Goal: Information Seeking & Learning: Learn about a topic

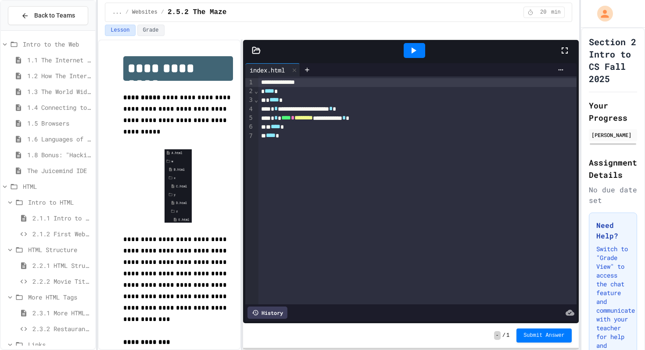
click at [418, 44] on div at bounding box center [415, 50] width 22 height 15
click at [602, 176] on div "**********" at bounding box center [322, 175] width 645 height 350
click at [278, 74] on div "index.html" at bounding box center [267, 69] width 44 height 9
click at [257, 94] on span "⌄" at bounding box center [256, 90] width 4 height 7
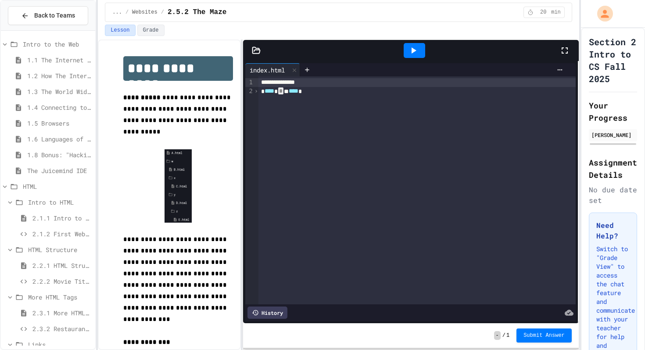
click at [257, 93] on span "›" at bounding box center [256, 90] width 4 height 7
click at [310, 72] on icon at bounding box center [307, 69] width 7 height 7
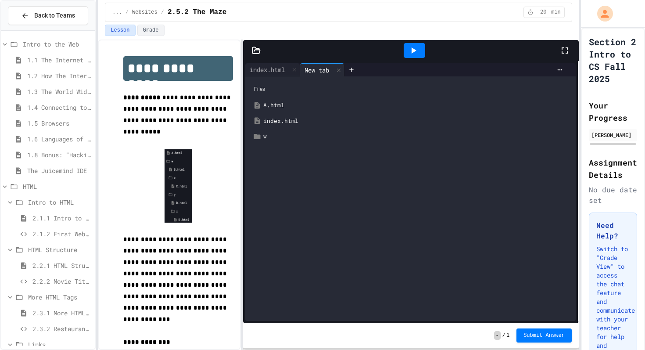
click at [272, 106] on div "A.html" at bounding box center [416, 105] width 307 height 9
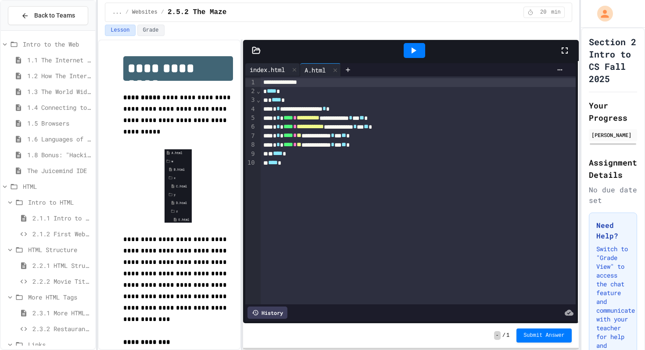
click at [283, 71] on div "index.html" at bounding box center [267, 69] width 44 height 9
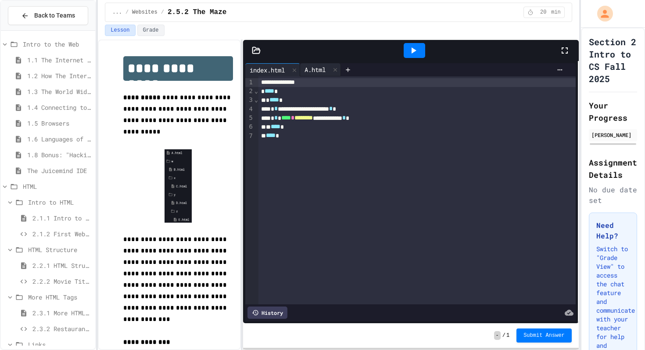
click at [315, 71] on div "A.html" at bounding box center [315, 69] width 30 height 9
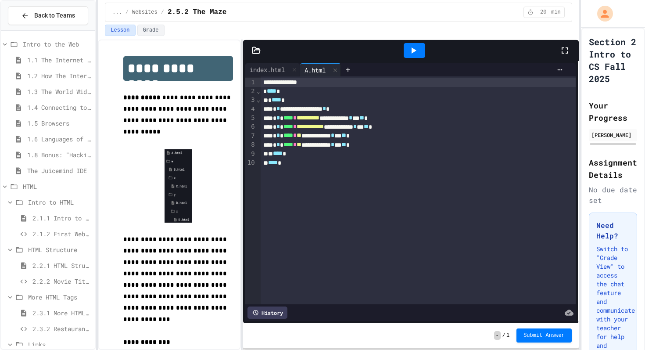
click at [259, 103] on span "⌄" at bounding box center [258, 99] width 4 height 7
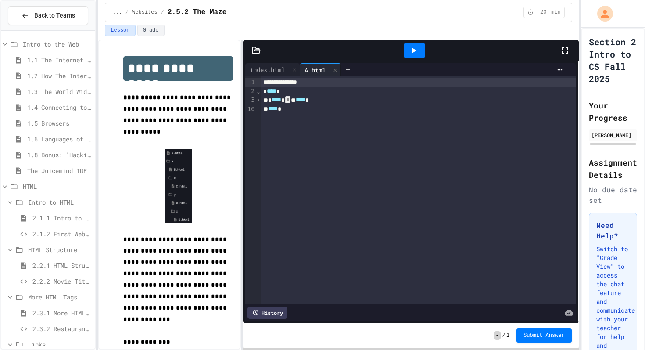
click at [259, 103] on span "›" at bounding box center [258, 99] width 4 height 7
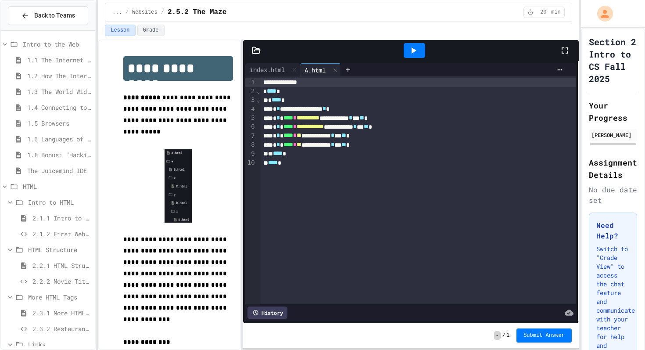
click at [259, 91] on span "⌄" at bounding box center [258, 90] width 4 height 7
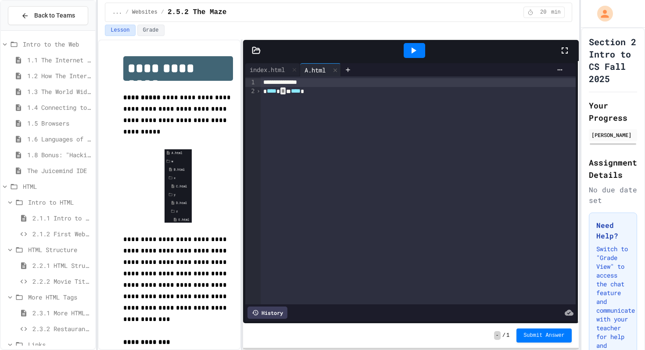
click at [259, 91] on span "›" at bounding box center [258, 90] width 4 height 7
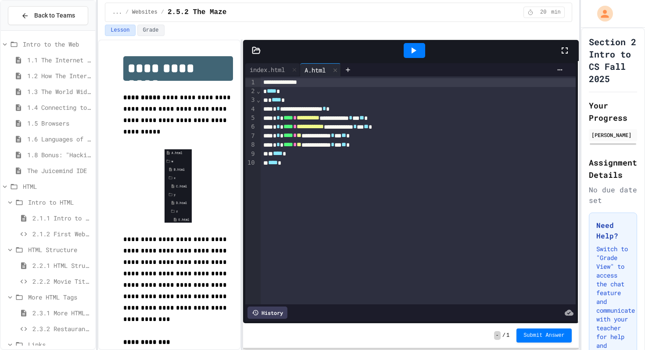
click at [255, 111] on div "4" at bounding box center [250, 109] width 11 height 9
click at [352, 72] on icon at bounding box center [348, 69] width 7 height 7
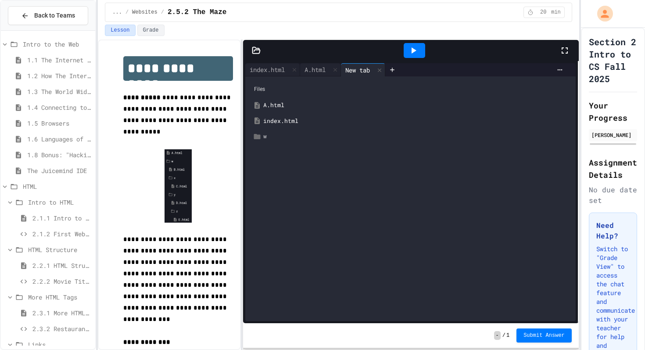
click at [265, 139] on div "w" at bounding box center [416, 136] width 307 height 9
click at [282, 122] on div "index.html" at bounding box center [416, 121] width 307 height 9
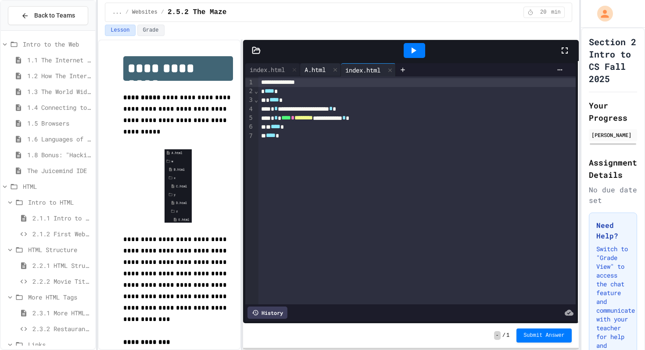
click at [327, 73] on div "A.html" at bounding box center [315, 69] width 30 height 9
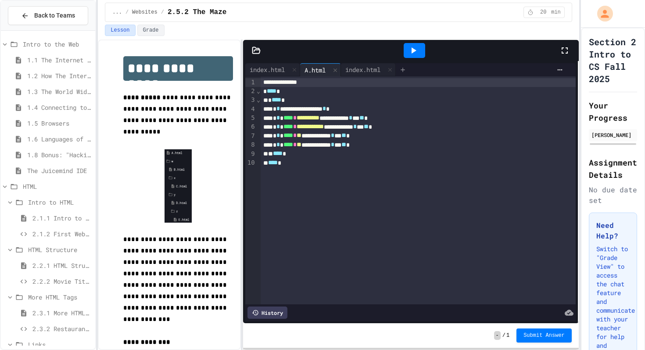
click at [407, 72] on icon at bounding box center [403, 69] width 7 height 7
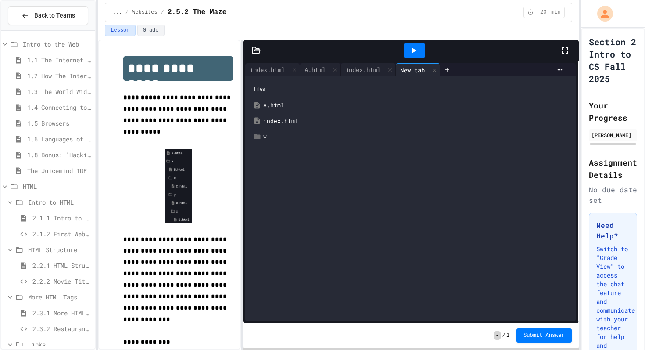
click at [282, 137] on div "w" at bounding box center [416, 136] width 307 height 9
click at [276, 163] on div "x" at bounding box center [413, 168] width 315 height 16
click at [279, 201] on div "y" at bounding box center [420, 198] width 301 height 9
click at [349, 68] on div "index.html" at bounding box center [363, 69] width 44 height 9
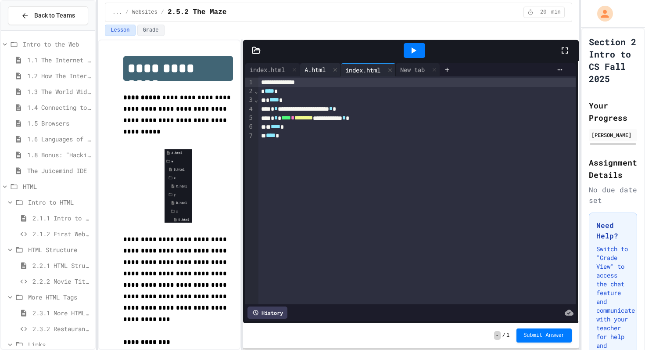
click at [309, 69] on div "A.html" at bounding box center [315, 69] width 30 height 9
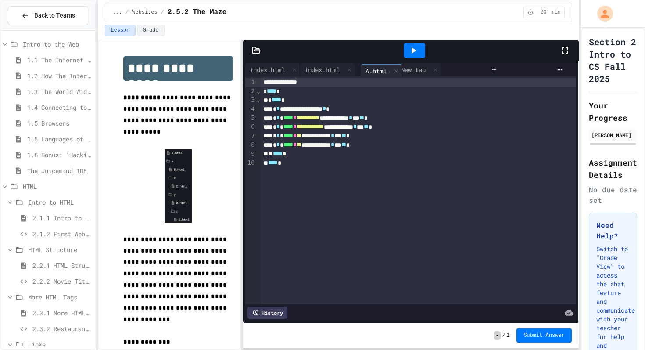
drag, startPoint x: 309, startPoint y: 69, endPoint x: 372, endPoint y: 70, distance: 62.8
click at [372, 70] on div "index.html A.html index.html New tab" at bounding box center [366, 69] width 242 height 13
click at [413, 74] on div "New tab" at bounding box center [418, 69] width 44 height 13
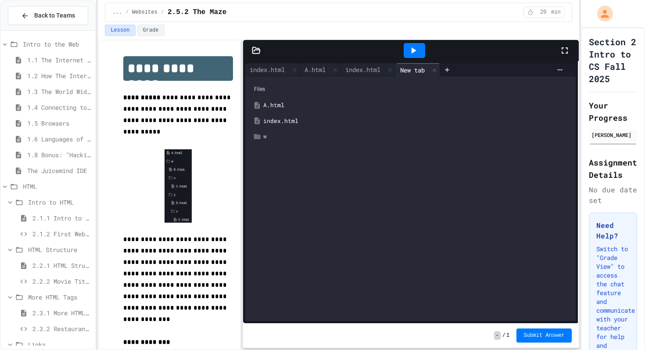
click at [299, 137] on div "w" at bounding box center [416, 136] width 307 height 9
click at [323, 154] on div "B.html" at bounding box center [420, 152] width 301 height 9
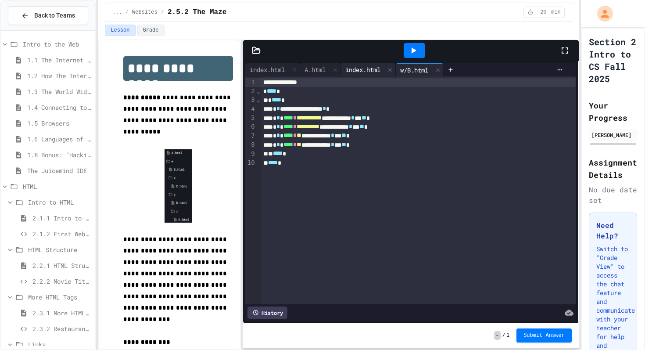
click at [373, 75] on div "index.html" at bounding box center [368, 69] width 55 height 13
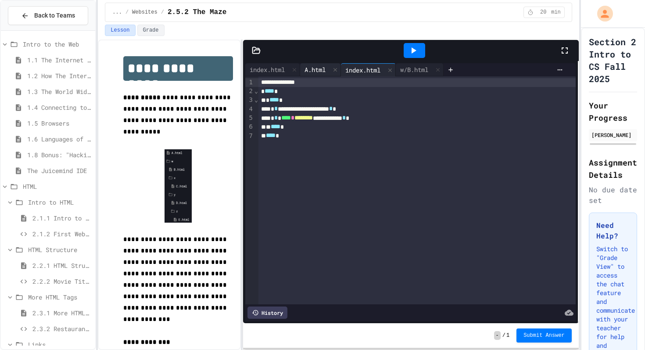
click at [312, 70] on div "A.html" at bounding box center [315, 69] width 30 height 9
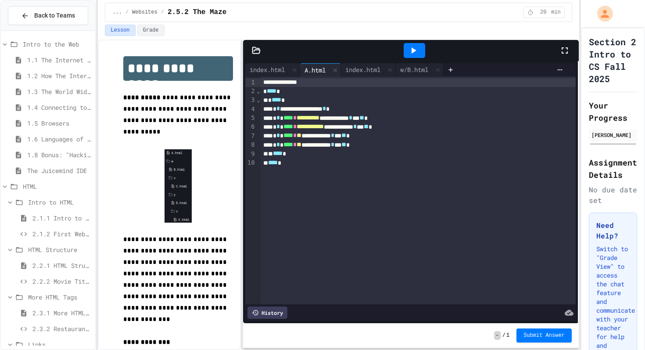
click at [417, 76] on div "**********" at bounding box center [418, 190] width 315 height 228
click at [450, 73] on div at bounding box center [451, 69] width 14 height 13
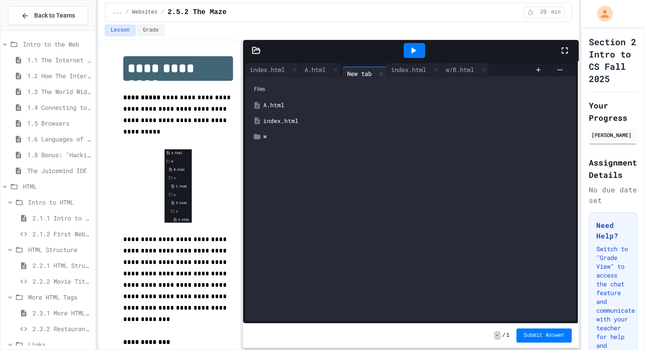
drag, startPoint x: 456, startPoint y: 72, endPoint x: 352, endPoint y: 76, distance: 103.7
click at [352, 76] on div "index.html A.html index.html w/B.html New tab Files A.html index.html w" at bounding box center [410, 192] width 331 height 258
click at [277, 138] on div "w" at bounding box center [416, 136] width 307 height 9
click at [275, 166] on div "x" at bounding box center [420, 167] width 301 height 9
click at [275, 202] on div "y" at bounding box center [420, 198] width 301 height 9
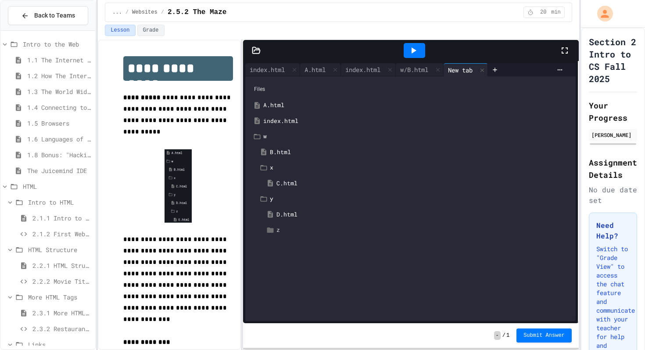
click at [281, 235] on div "z" at bounding box center [417, 230] width 309 height 16
click at [372, 68] on div "index.html" at bounding box center [363, 69] width 44 height 9
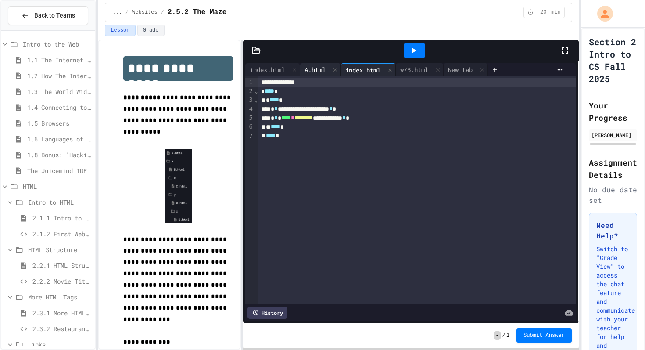
click at [317, 67] on div "A.html" at bounding box center [315, 69] width 30 height 9
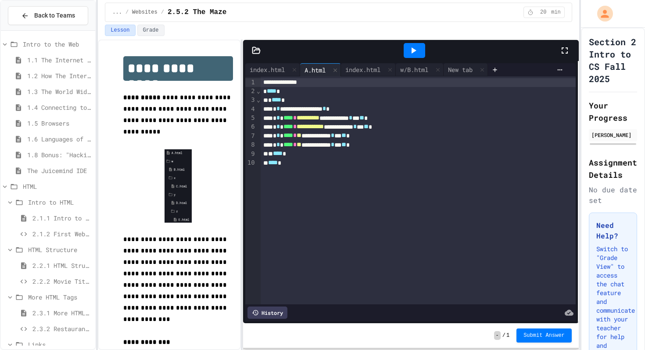
click at [462, 83] on div "**********" at bounding box center [418, 82] width 315 height 9
drag, startPoint x: 464, startPoint y: 72, endPoint x: 372, endPoint y: 75, distance: 91.4
click at [372, 75] on div "index.html A.html index.html w/B.html New tab" at bounding box center [388, 69] width 286 height 13
click at [363, 69] on div "index.html" at bounding box center [363, 69] width 44 height 9
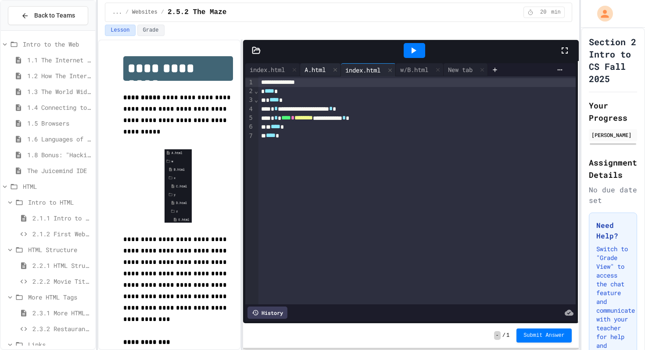
click at [321, 71] on div "A.html" at bounding box center [315, 69] width 30 height 9
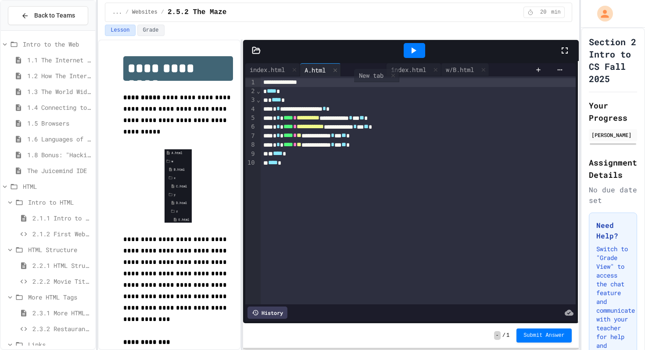
drag, startPoint x: 472, startPoint y: 72, endPoint x: 371, endPoint y: 79, distance: 100.8
click at [371, 79] on div "**********" at bounding box center [410, 192] width 331 height 258
click at [370, 72] on div "index.html" at bounding box center [363, 69] width 44 height 9
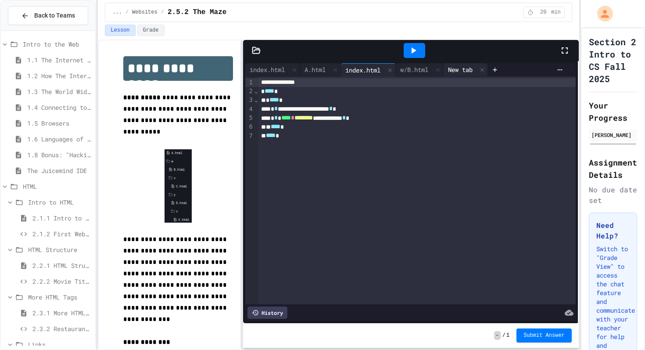
click at [471, 74] on div "New tab" at bounding box center [460, 69] width 33 height 9
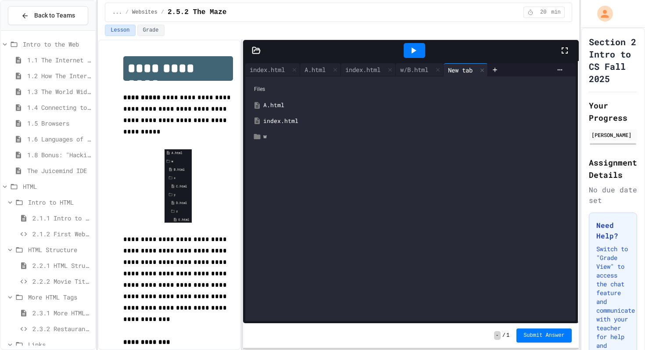
click at [313, 76] on div "Files A.html index.html w" at bounding box center [410, 198] width 331 height 245
click at [322, 75] on div "A.html" at bounding box center [320, 69] width 41 height 13
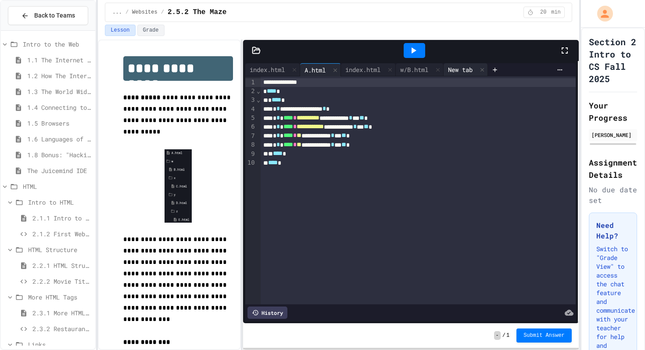
click at [468, 68] on div "New tab" at bounding box center [460, 69] width 33 height 9
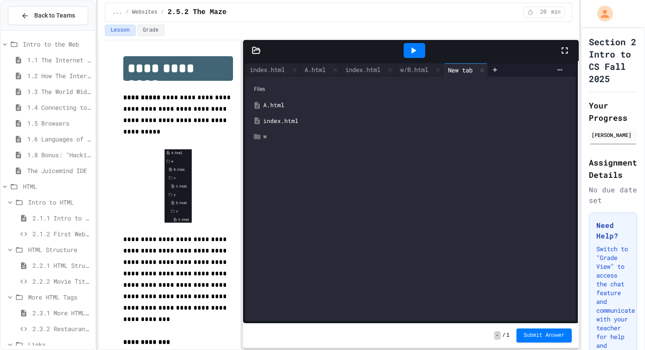
click at [306, 143] on div "w" at bounding box center [411, 137] width 322 height 16
click at [326, 72] on div "A.html" at bounding box center [315, 69] width 30 height 9
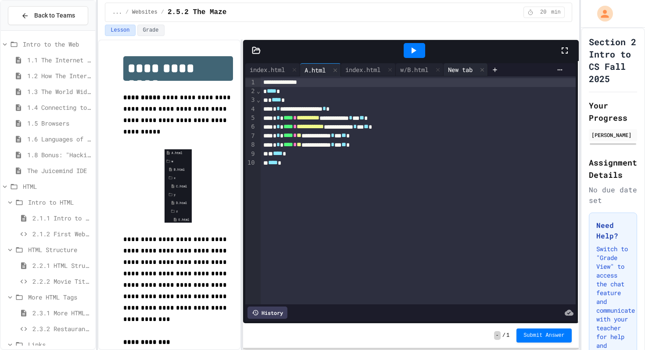
click at [464, 71] on div "New tab" at bounding box center [460, 69] width 33 height 9
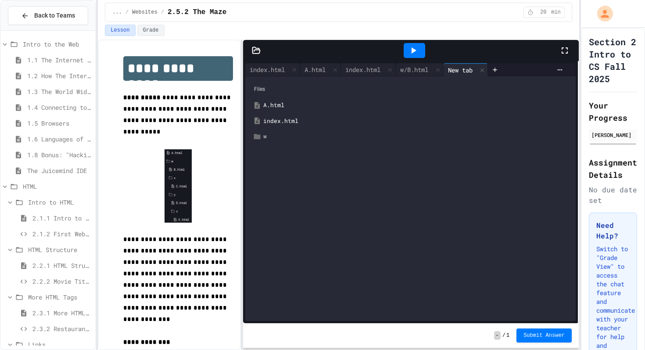
click at [279, 130] on div "w" at bounding box center [411, 137] width 322 height 16
click at [279, 169] on div "x" at bounding box center [420, 167] width 301 height 9
click at [280, 208] on div "Files A.html index.html w B.html x C.html y" at bounding box center [410, 198] width 331 height 245
click at [281, 205] on div "y" at bounding box center [413, 199] width 315 height 16
click at [357, 69] on div "index.html" at bounding box center [363, 69] width 44 height 9
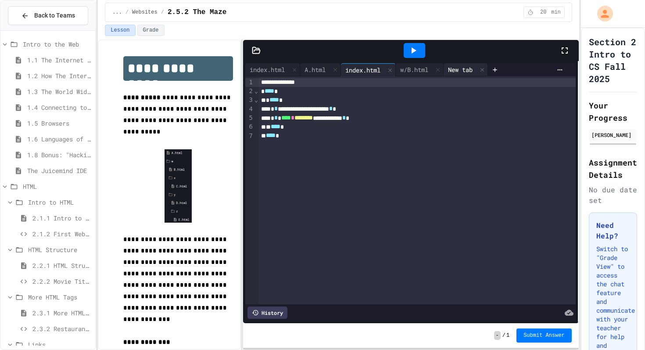
click at [457, 68] on div "New tab" at bounding box center [460, 69] width 33 height 9
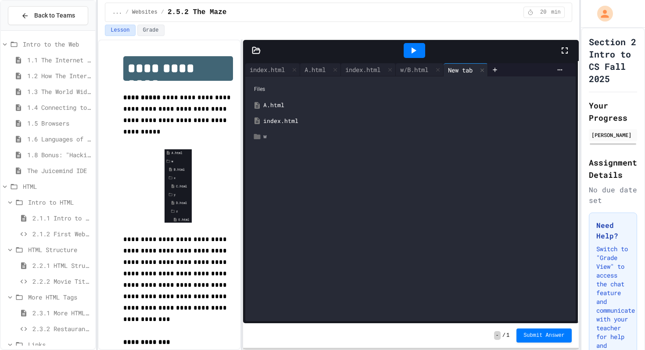
click at [259, 135] on icon at bounding box center [257, 136] width 7 height 5
click at [260, 162] on div "x" at bounding box center [413, 168] width 315 height 16
click at [261, 203] on div "y" at bounding box center [413, 199] width 315 height 16
click at [321, 73] on div "A.html" at bounding box center [315, 69] width 30 height 9
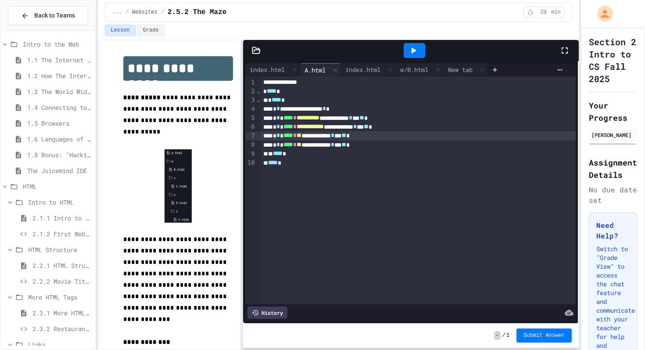
click at [302, 138] on span "**" at bounding box center [299, 135] width 5 height 6
click at [462, 68] on div "New tab" at bounding box center [460, 69] width 33 height 9
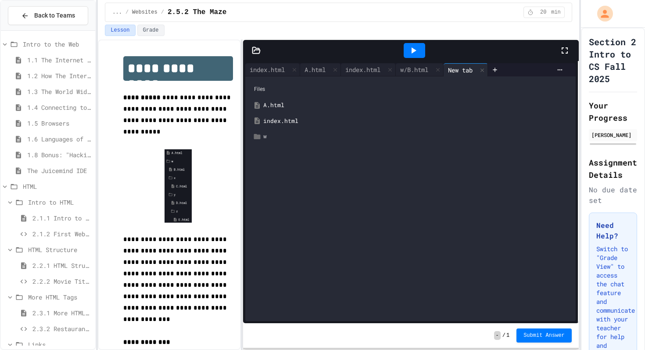
click at [260, 141] on div "w" at bounding box center [411, 137] width 322 height 16
click at [260, 165] on icon at bounding box center [264, 168] width 8 height 8
click at [268, 206] on div "y" at bounding box center [413, 199] width 315 height 16
click at [325, 70] on div "A.html" at bounding box center [315, 69] width 30 height 9
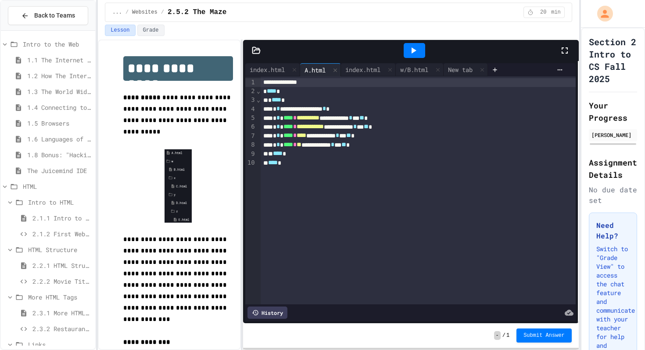
click at [306, 135] on span "****" at bounding box center [302, 135] width 10 height 6
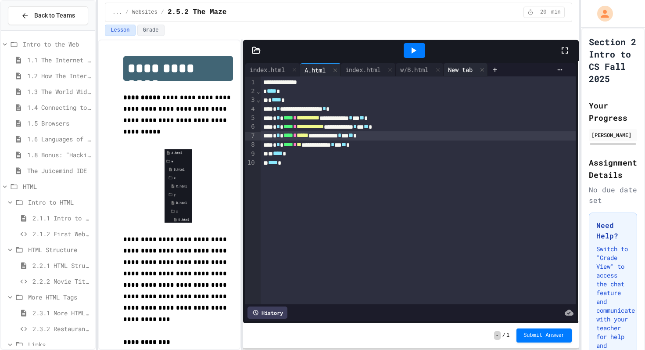
click at [457, 68] on div "New tab" at bounding box center [460, 69] width 33 height 9
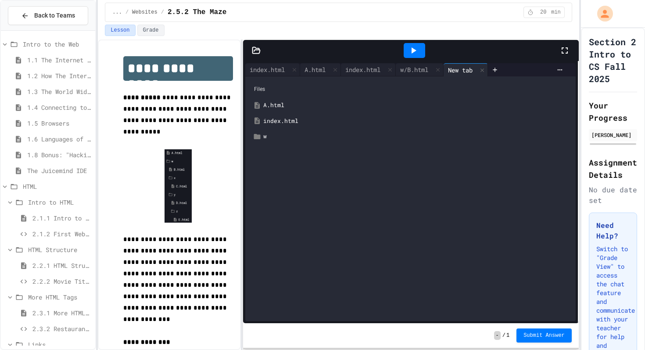
click at [310, 145] on div "Files A.html index.html w" at bounding box center [410, 198] width 331 height 245
click at [310, 141] on div "w" at bounding box center [411, 137] width 322 height 16
click at [287, 170] on div "x" at bounding box center [420, 167] width 301 height 9
click at [285, 201] on div "y" at bounding box center [420, 198] width 301 height 9
click at [311, 68] on div "A.html" at bounding box center [315, 69] width 30 height 9
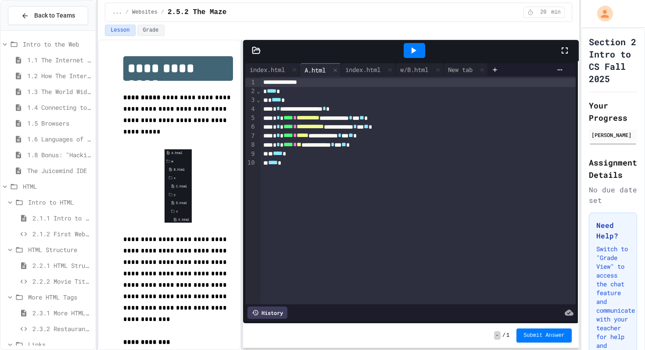
click at [309, 136] on span "*****" at bounding box center [303, 135] width 12 height 6
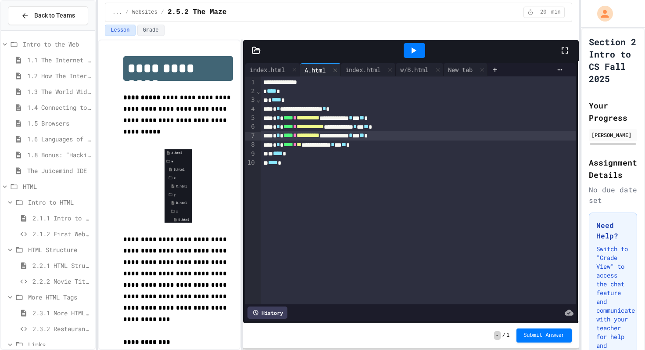
click at [405, 55] on div at bounding box center [415, 50] width 22 height 15
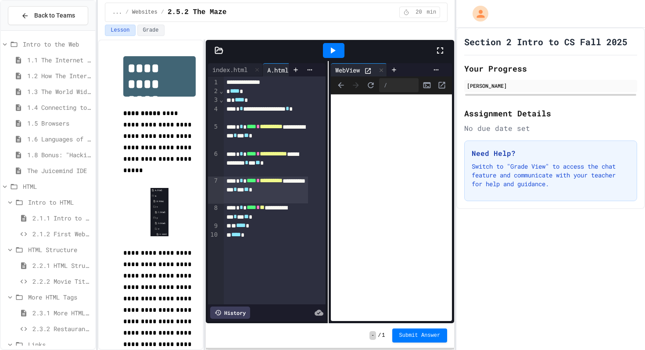
click at [457, 144] on div "**********" at bounding box center [322, 175] width 645 height 350
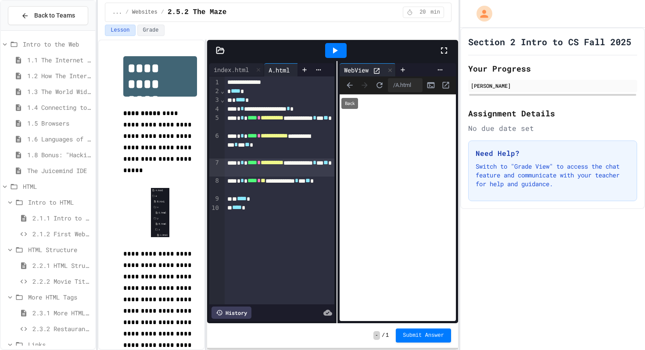
click at [351, 83] on icon "Back" at bounding box center [350, 85] width 9 height 9
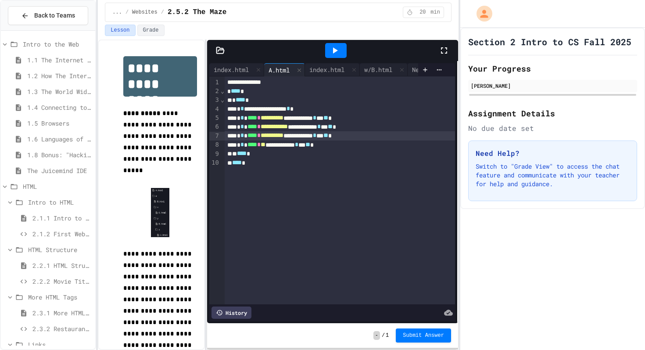
click at [460, 153] on div "**********" at bounding box center [322, 175] width 645 height 350
click at [284, 137] on span "**********" at bounding box center [272, 135] width 23 height 6
click at [336, 44] on div at bounding box center [336, 50] width 22 height 15
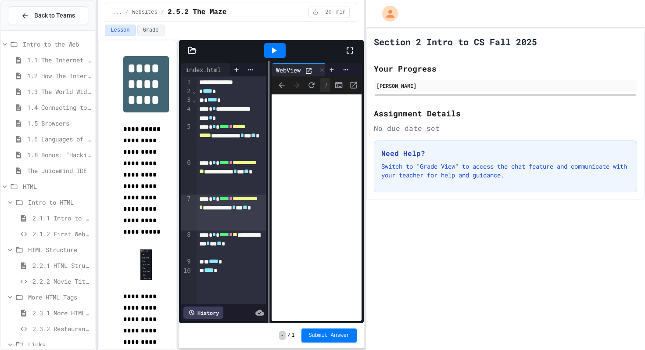
click at [360, 154] on div "**********" at bounding box center [322, 175] width 645 height 350
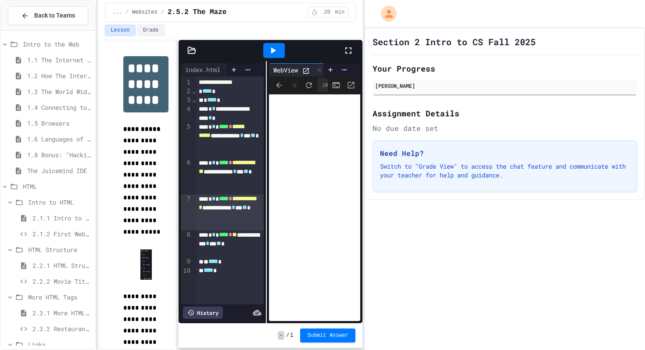
click at [276, 86] on icon "Back" at bounding box center [279, 85] width 9 height 9
click at [309, 86] on icon "Refresh" at bounding box center [309, 85] width 9 height 9
click at [270, 88] on div "/" at bounding box center [315, 85] width 92 height 18
click at [271, 88] on div "/" at bounding box center [315, 85] width 92 height 18
click at [278, 85] on icon "Back" at bounding box center [279, 85] width 6 height 6
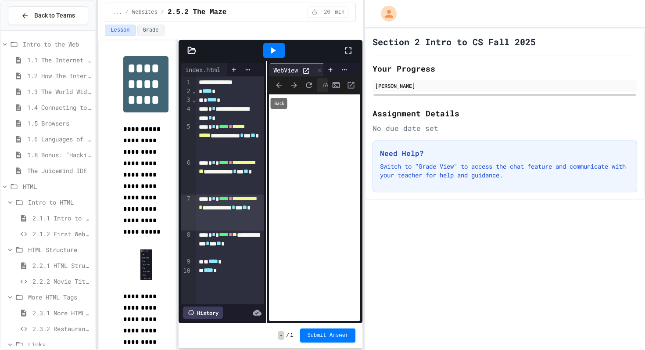
click at [278, 85] on icon "Back" at bounding box center [279, 85] width 6 height 6
click at [278, 86] on icon "Back" at bounding box center [279, 85] width 9 height 9
click at [277, 87] on icon "Back" at bounding box center [279, 85] width 9 height 9
click at [276, 83] on icon "Back" at bounding box center [279, 85] width 9 height 9
click at [277, 83] on icon "Back" at bounding box center [279, 85] width 6 height 6
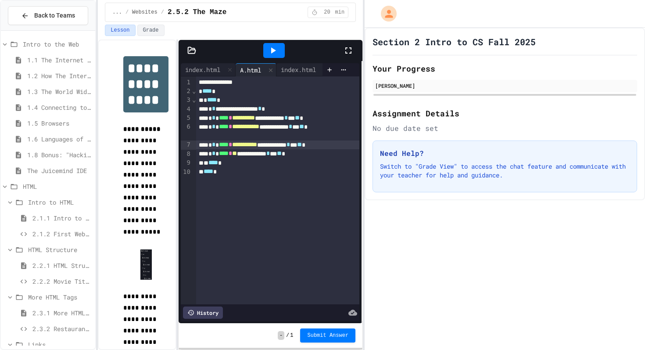
click at [419, 148] on div "**********" at bounding box center [322, 175] width 645 height 350
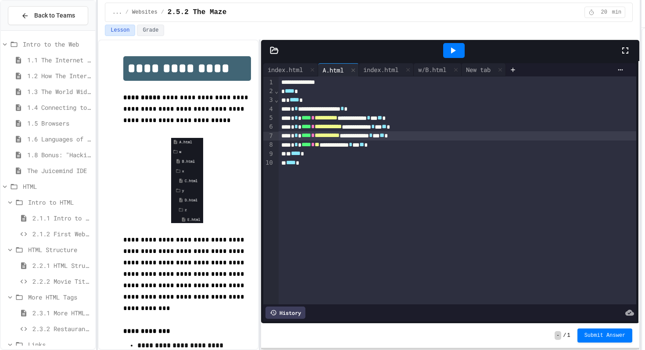
click at [643, 137] on div "**********" at bounding box center [322, 175] width 645 height 350
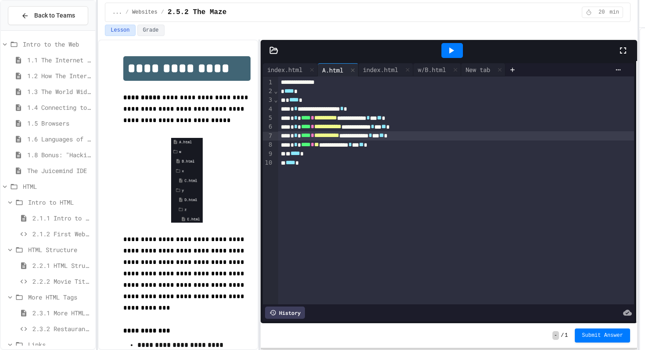
click at [339, 138] on span "**********" at bounding box center [326, 135] width 25 height 6
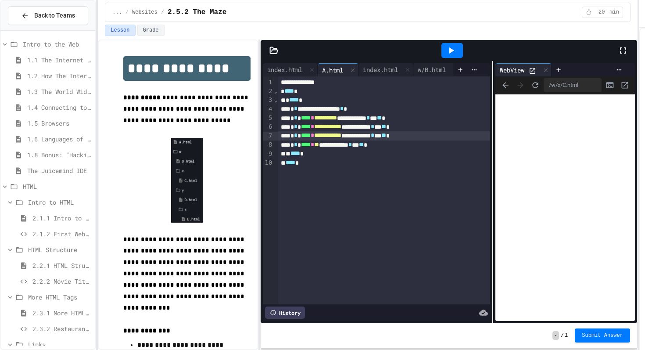
click at [490, 166] on div "**********" at bounding box center [449, 192] width 377 height 262
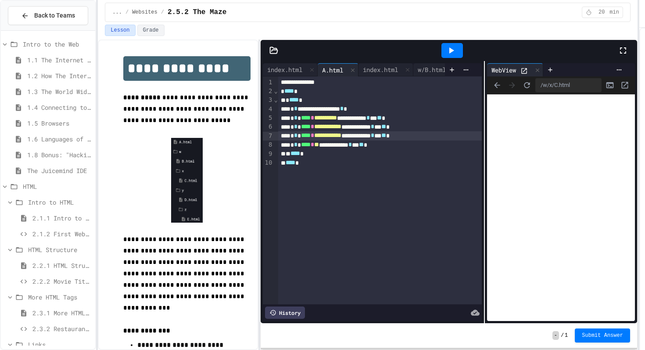
click at [482, 168] on div "**********" at bounding box center [449, 192] width 377 height 262
click at [499, 83] on icon "Back" at bounding box center [497, 85] width 9 height 9
click at [519, 85] on div "/w/x/C.html" at bounding box center [561, 85] width 148 height 18
click at [524, 85] on icon "Refresh" at bounding box center [526, 85] width 9 height 9
click at [526, 81] on icon "Refresh" at bounding box center [526, 85] width 9 height 9
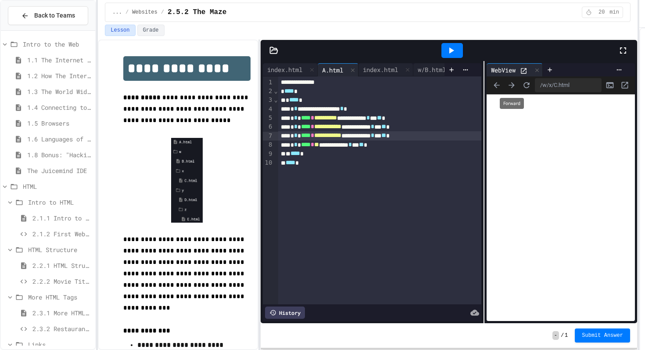
click at [513, 81] on icon "Forward" at bounding box center [512, 85] width 9 height 9
click at [502, 77] on div "/w/x/C.html" at bounding box center [561, 85] width 148 height 18
click at [495, 88] on icon "Back" at bounding box center [497, 85] width 9 height 9
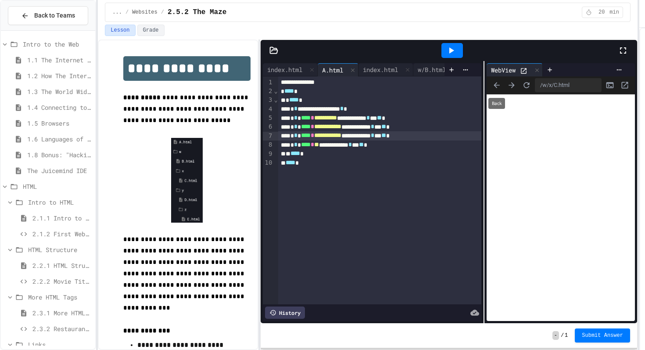
click at [495, 88] on icon "Back" at bounding box center [497, 85] width 9 height 9
click at [492, 80] on button "Back" at bounding box center [496, 85] width 13 height 13
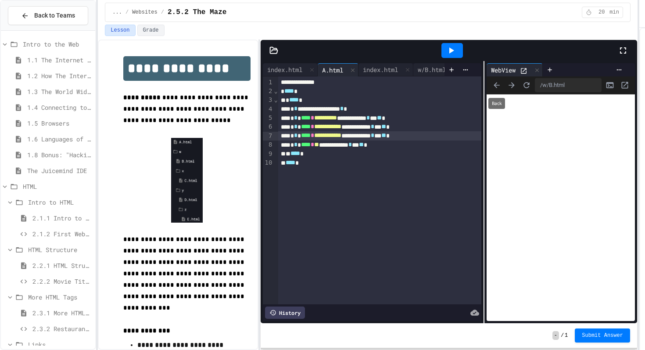
click at [492, 80] on span "Back" at bounding box center [496, 85] width 13 height 13
click at [481, 14] on div "... / Websites / 2.5.2 The Maze 20 min" at bounding box center [368, 12] width 526 height 19
